Goal: Task Accomplishment & Management: Complete application form

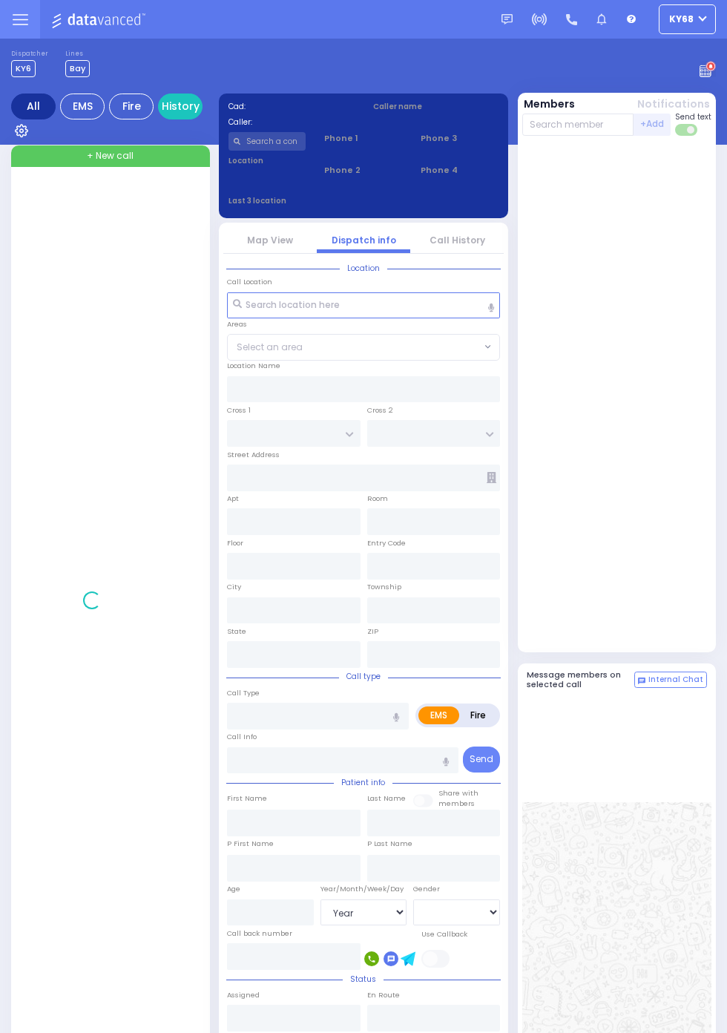
select select "Year"
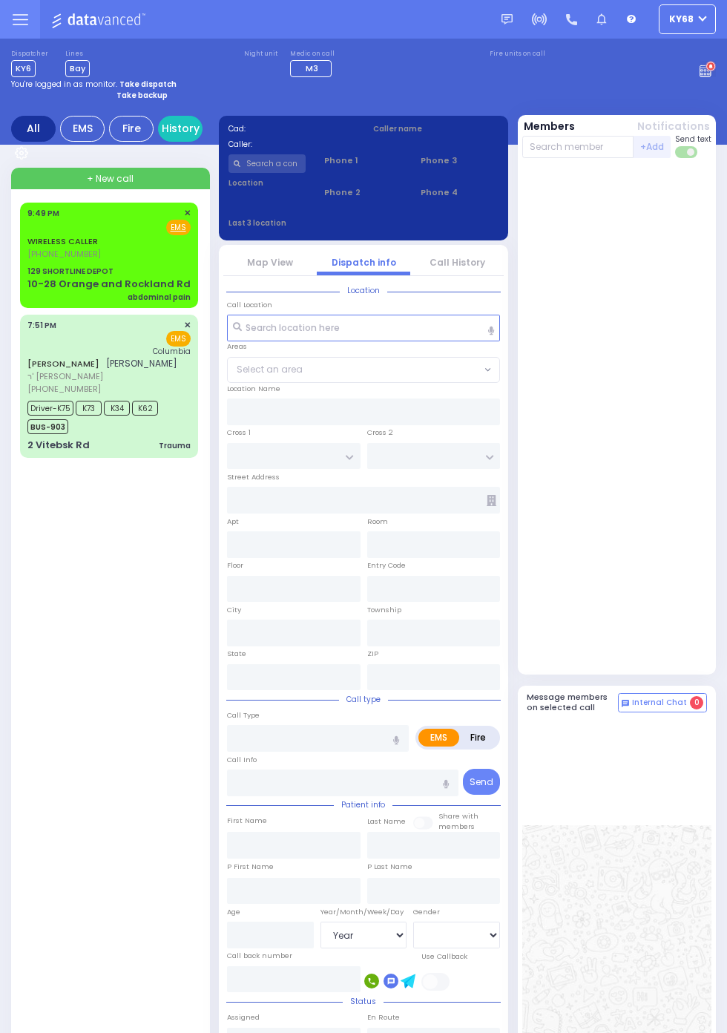
click at [27, 277] on div "129 SHORTLINE DEPOT" at bounding box center [70, 271] width 86 height 11
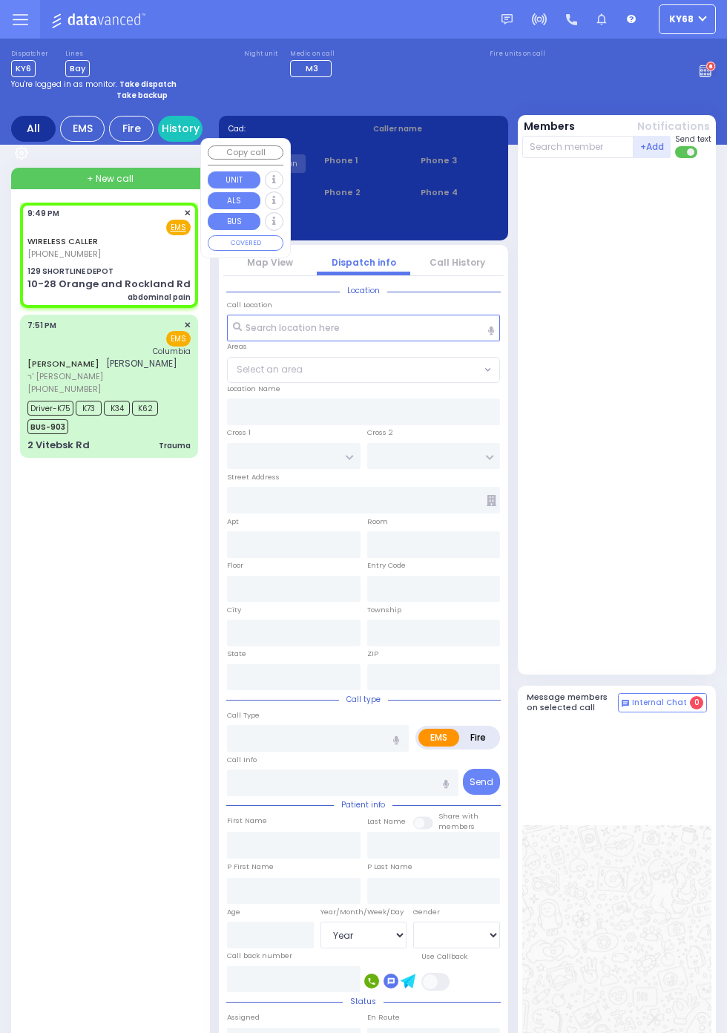
select select
type input "abdominal pain"
radio input "true"
select select
type input "21:49"
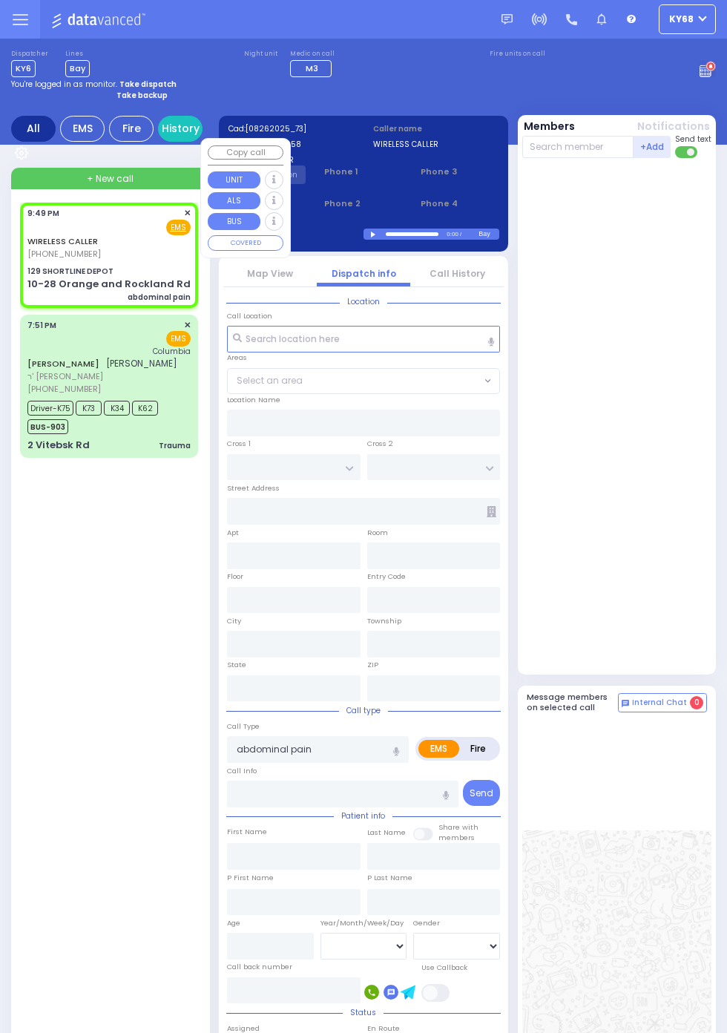
type input "129 SHORTLINE DEPOT"
type input "10-28 Orange and Rockland Rd"
type input "Monroe"
type input "[US_STATE]"
type input "10950"
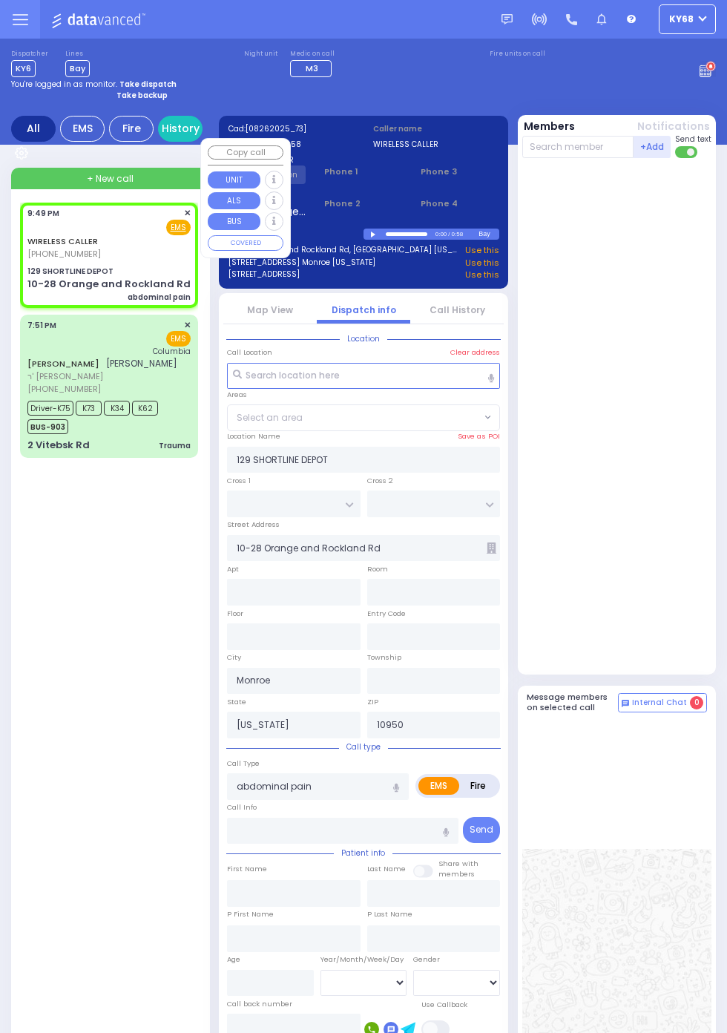
click at [648, 514] on div at bounding box center [618, 416] width 193 height 504
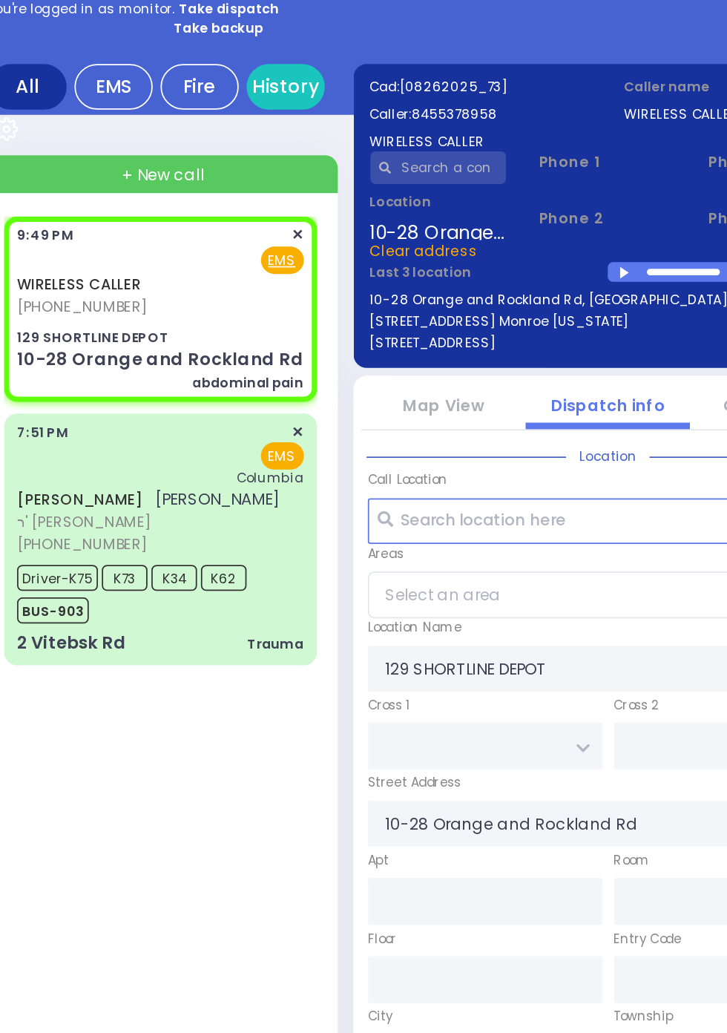
click at [374, 232] on div at bounding box center [375, 235] width 8 height 7
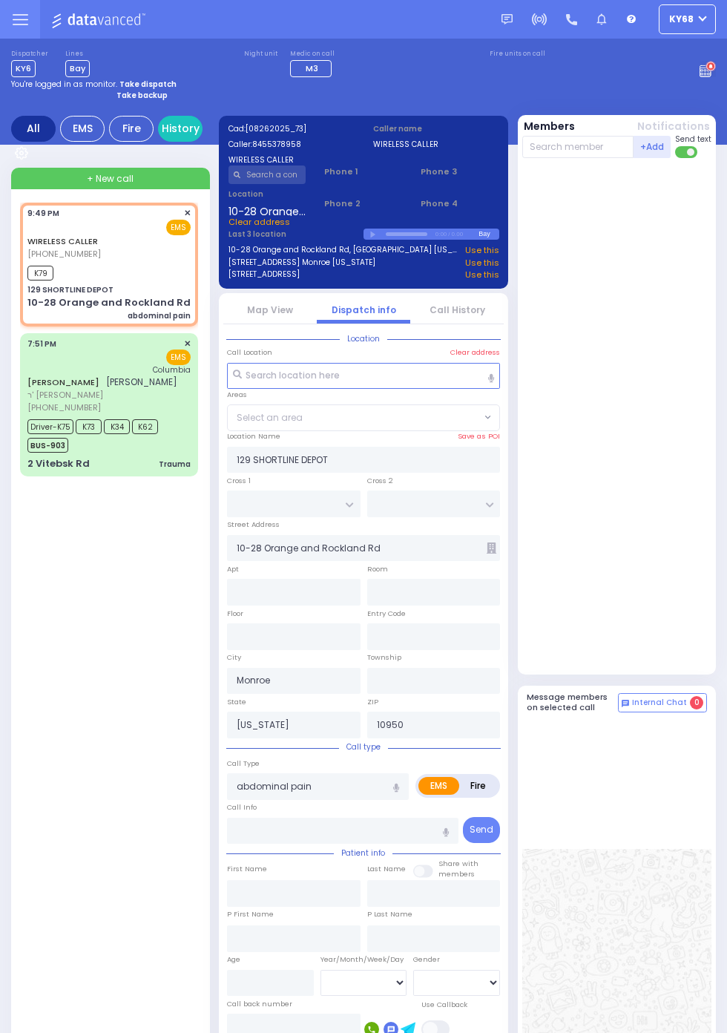
select select
radio input "true"
select select
type input "21:53"
select select
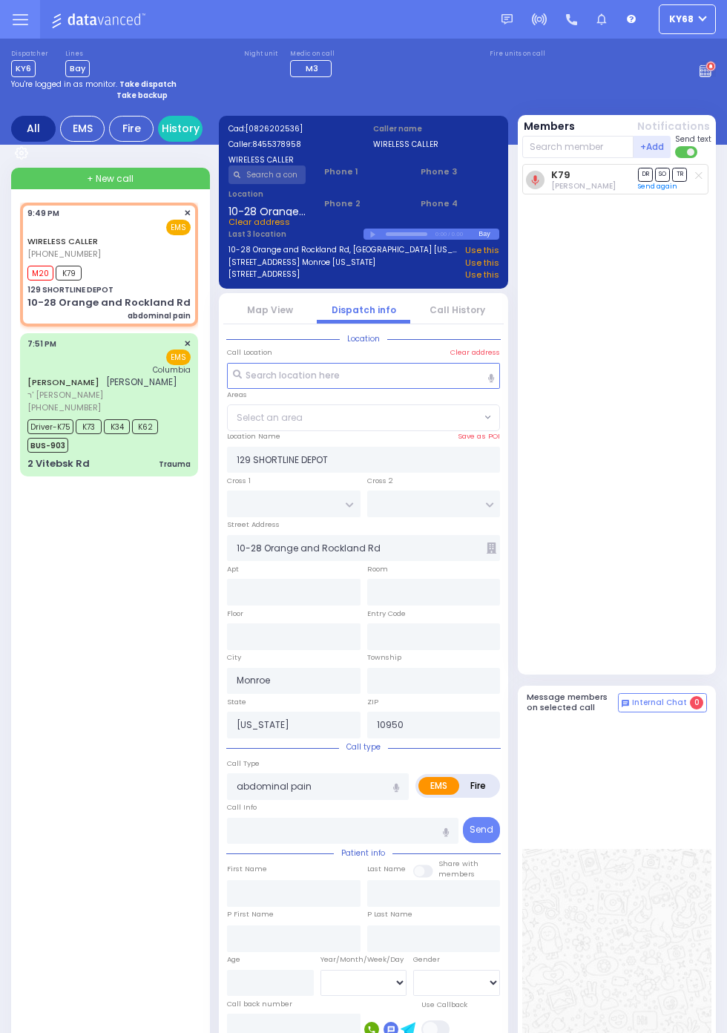
radio input "true"
select select
